Goal: Task Accomplishment & Management: Use online tool/utility

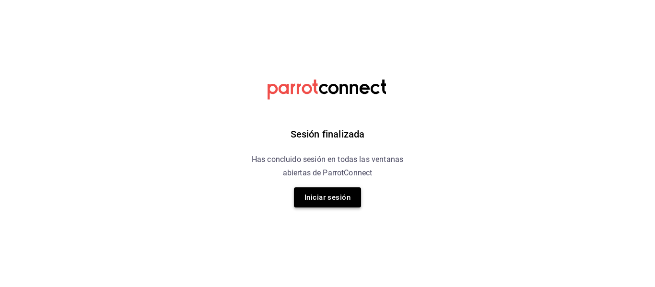
click at [311, 200] on button "Iniciar sesión" at bounding box center [327, 197] width 67 height 20
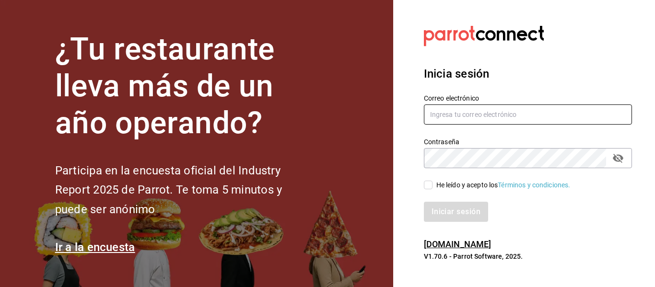
type input "[EMAIL_ADDRESS][DOMAIN_NAME]"
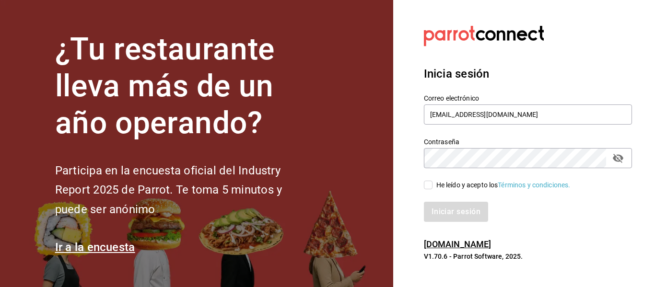
click at [424, 190] on div "Iniciar sesión" at bounding box center [522, 206] width 220 height 32
click at [427, 186] on input "He leído y acepto los Términos y condiciones." at bounding box center [428, 185] width 9 height 9
checkbox input "true"
click at [445, 222] on button "Iniciar sesión" at bounding box center [456, 212] width 65 height 20
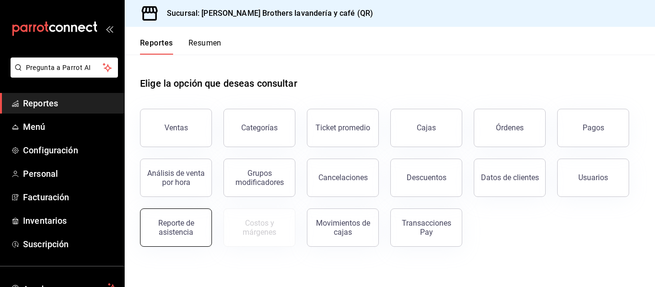
click at [178, 224] on div "Reporte de asistencia" at bounding box center [175, 228] width 59 height 18
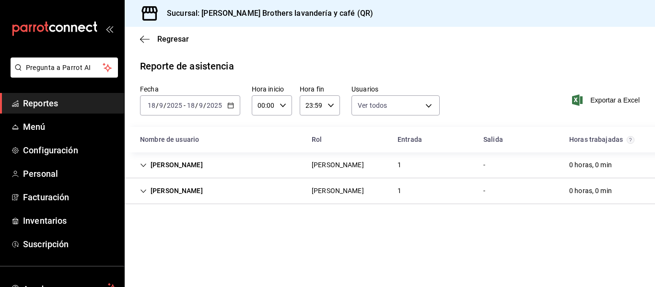
click at [228, 105] on \(Stroke\) "button" at bounding box center [230, 105] width 5 height 0
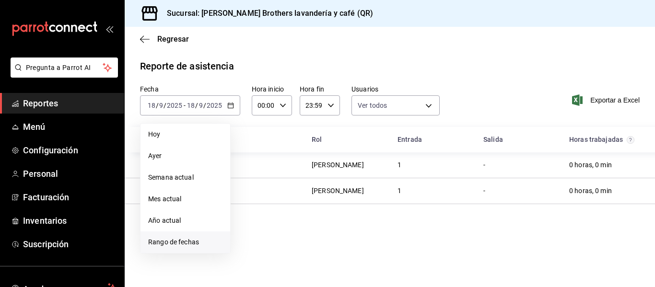
click at [162, 237] on li "Rango de fechas" at bounding box center [186, 243] width 90 height 22
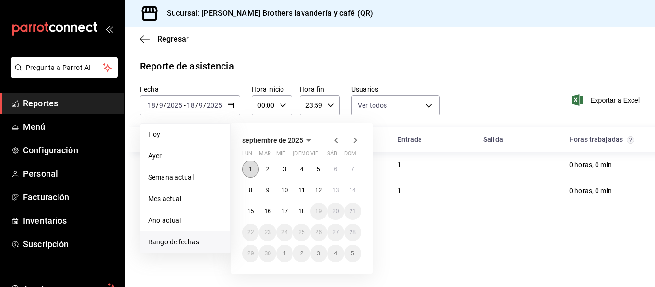
click at [250, 167] on abbr "1" at bounding box center [250, 169] width 3 height 7
click at [252, 207] on button "15" at bounding box center [250, 211] width 17 height 17
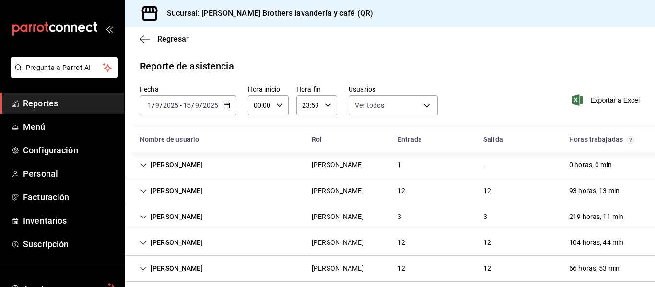
scroll to position [20, 0]
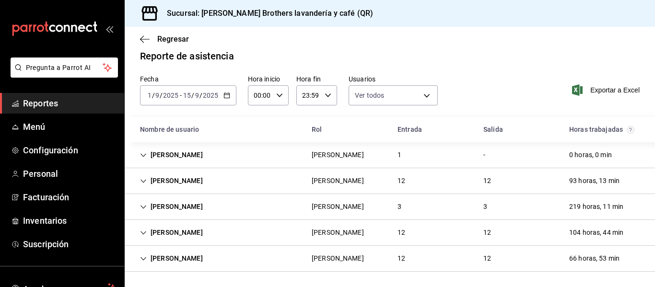
click at [444, 268] on div "[PERSON_NAME] [PERSON_NAME] 12 12 66 horas, 53 min" at bounding box center [390, 259] width 530 height 26
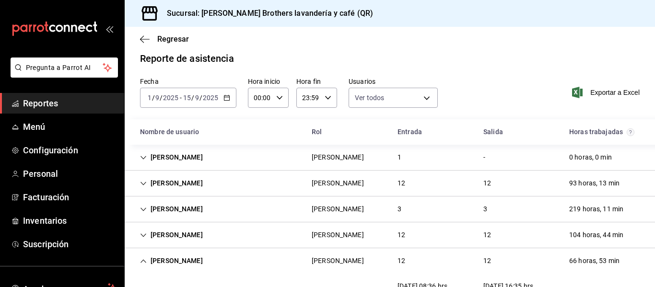
scroll to position [0, 0]
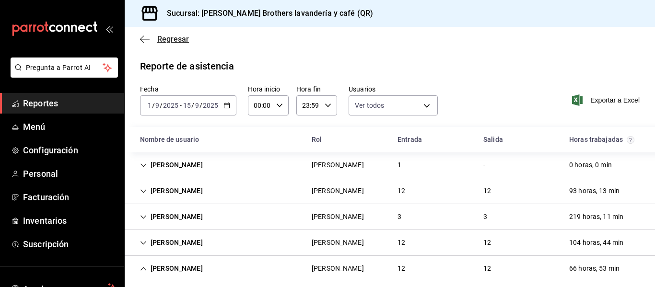
click at [143, 40] on icon "button" at bounding box center [145, 39] width 10 height 9
